Goal: Task Accomplishment & Management: Use online tool/utility

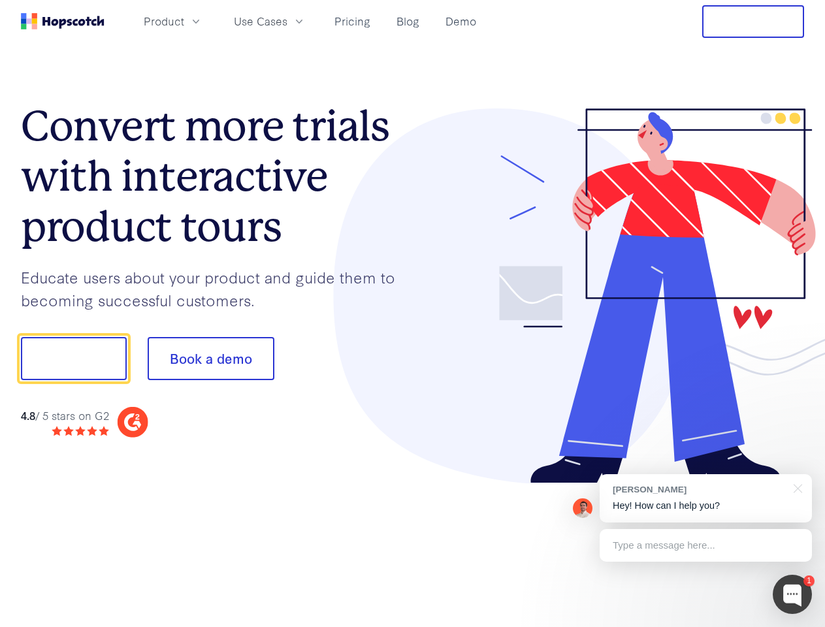
click at [413, 314] on div at bounding box center [609, 296] width 392 height 376
click at [184, 21] on span "Product" at bounding box center [164, 21] width 41 height 16
click at [288, 21] on span "Use Cases" at bounding box center [261, 21] width 54 height 16
click at [754, 22] on button "Free Trial" at bounding box center [754, 21] width 102 height 33
click at [73, 359] on button "Show me!" at bounding box center [74, 358] width 106 height 43
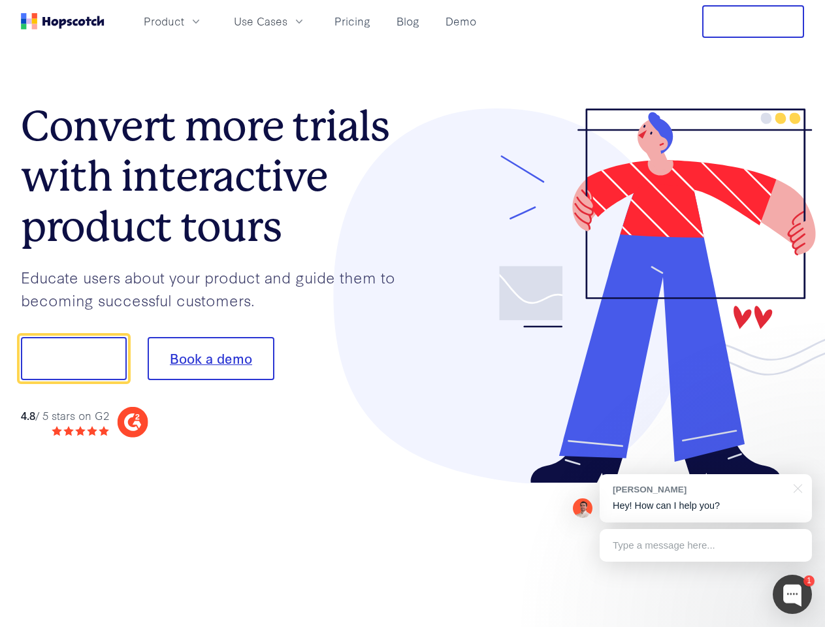
click at [210, 359] on button "Book a demo" at bounding box center [211, 358] width 127 height 43
click at [793, 595] on div at bounding box center [792, 594] width 39 height 39
click at [706, 499] on div "[PERSON_NAME] Hey! How can I help you?" at bounding box center [706, 499] width 212 height 48
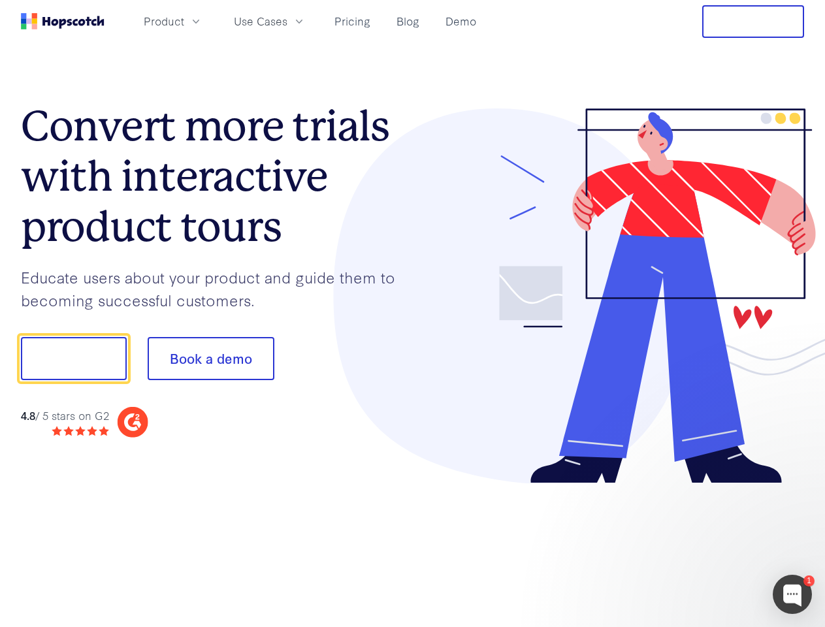
click at [796, 488] on div at bounding box center [689, 444] width 245 height 261
click at [706, 546] on div at bounding box center [689, 444] width 245 height 261
